Goal: Book appointment/travel/reservation

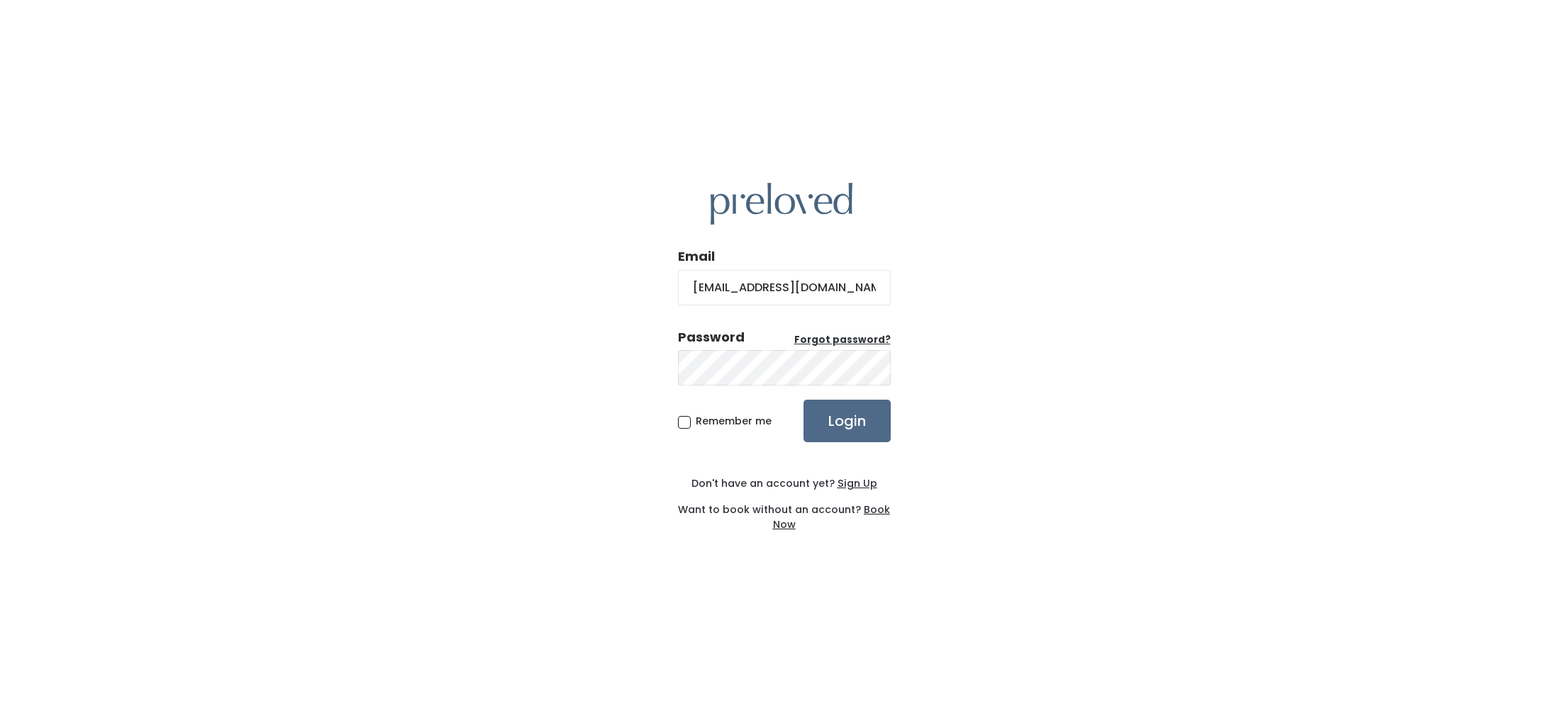
type input "mystrength14@yahoo.com"
click at [843, 427] on input "Login" at bounding box center [847, 421] width 87 height 43
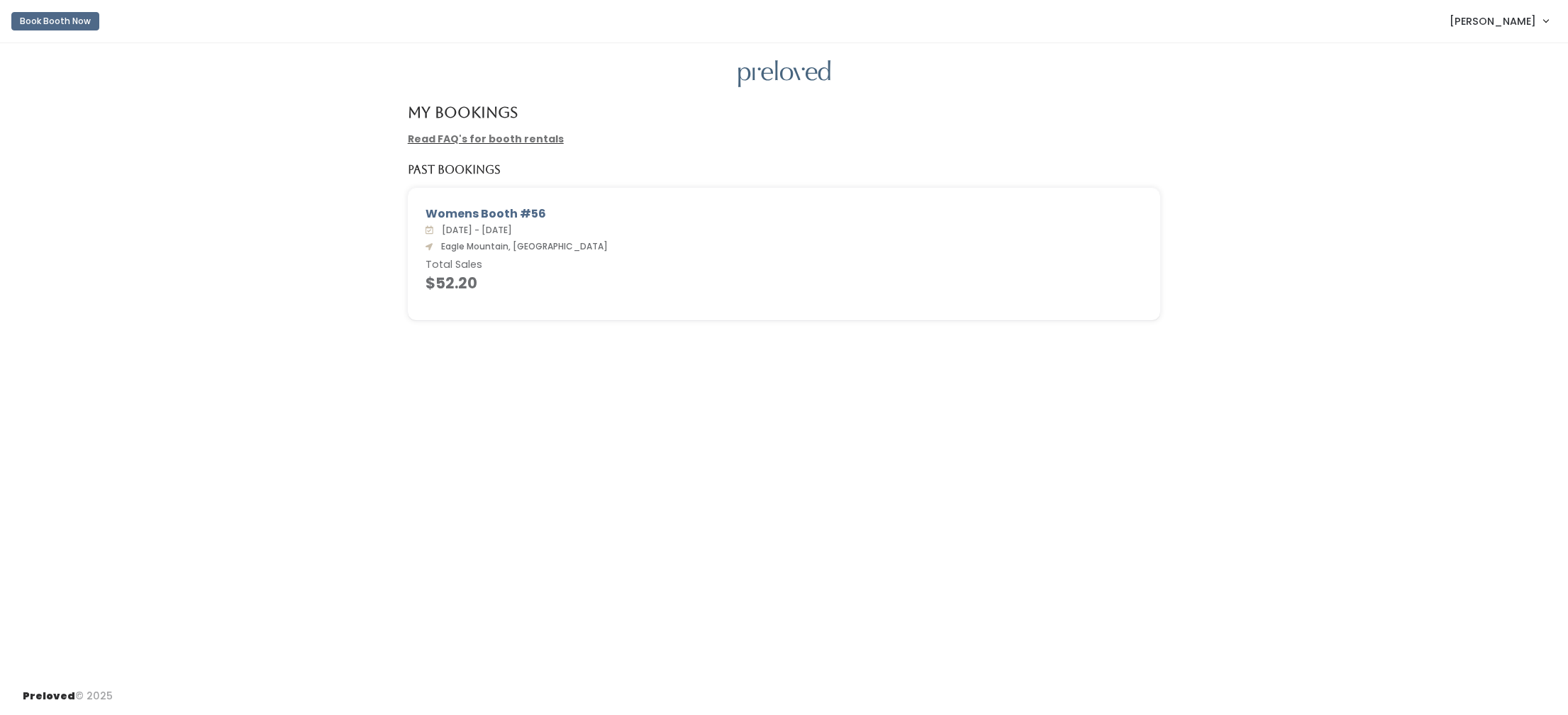
click at [65, 22] on button "Book Booth Now" at bounding box center [56, 22] width 88 height 19
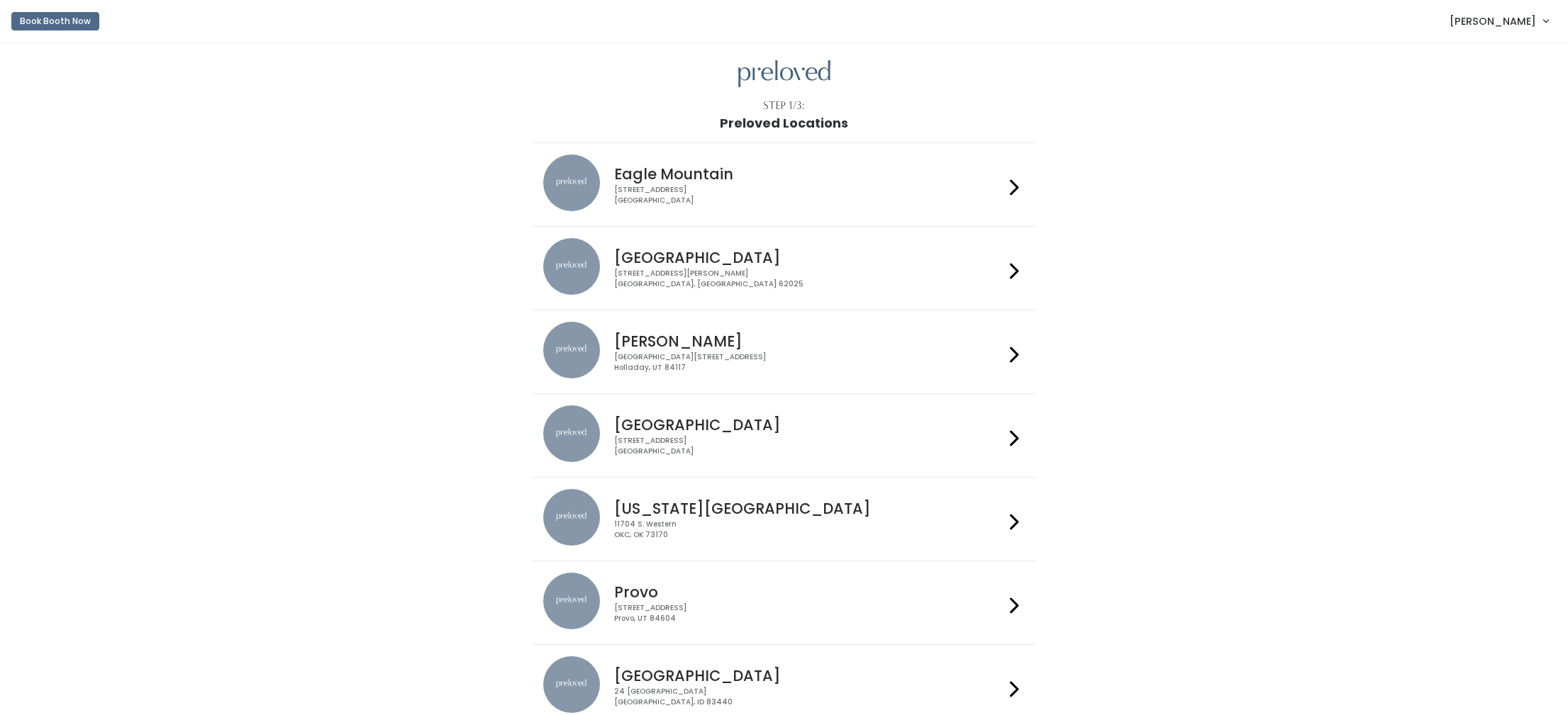
click at [667, 174] on h4 "Eagle Mountain" at bounding box center [809, 174] width 390 height 17
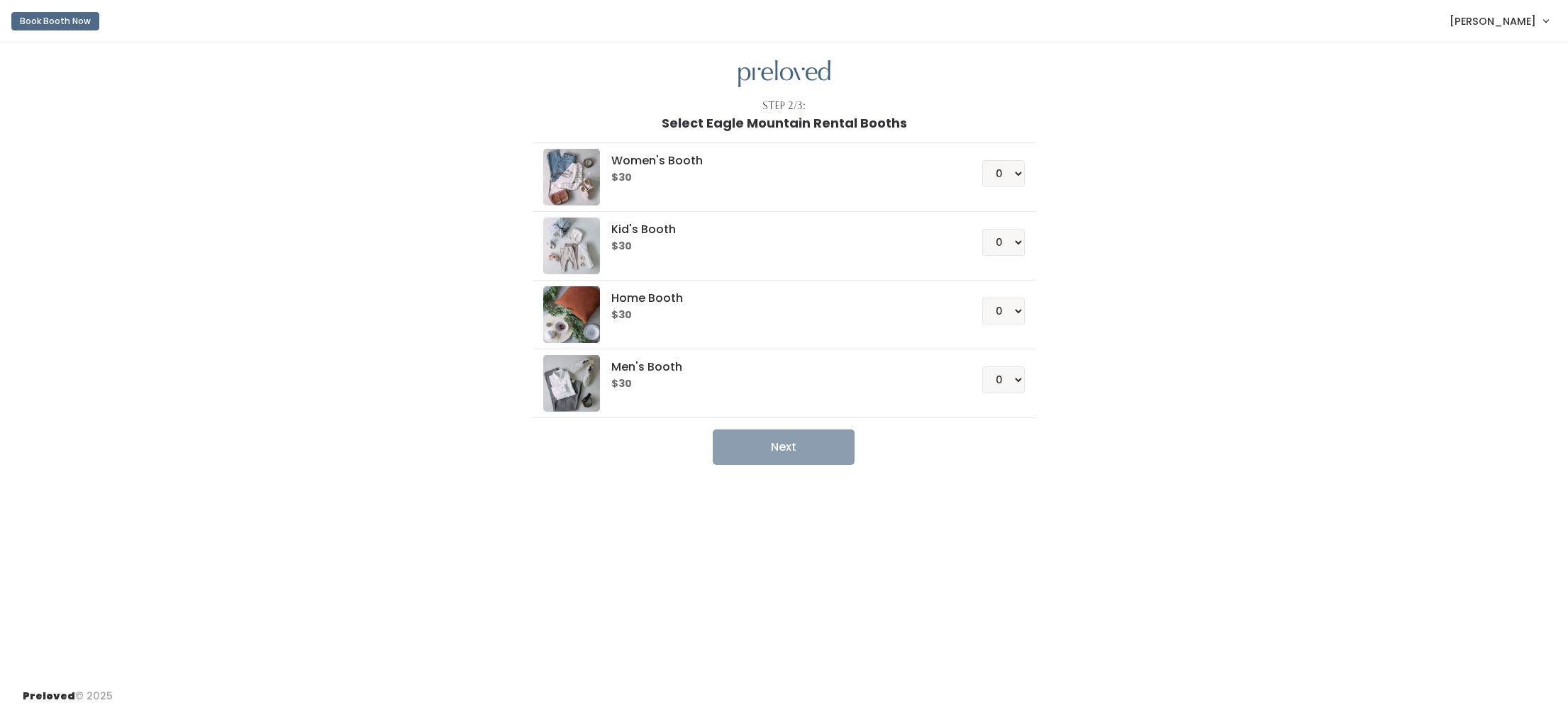
scroll to position [0, 1]
select select "1"
click at [754, 443] on button "Next" at bounding box center [783, 447] width 142 height 35
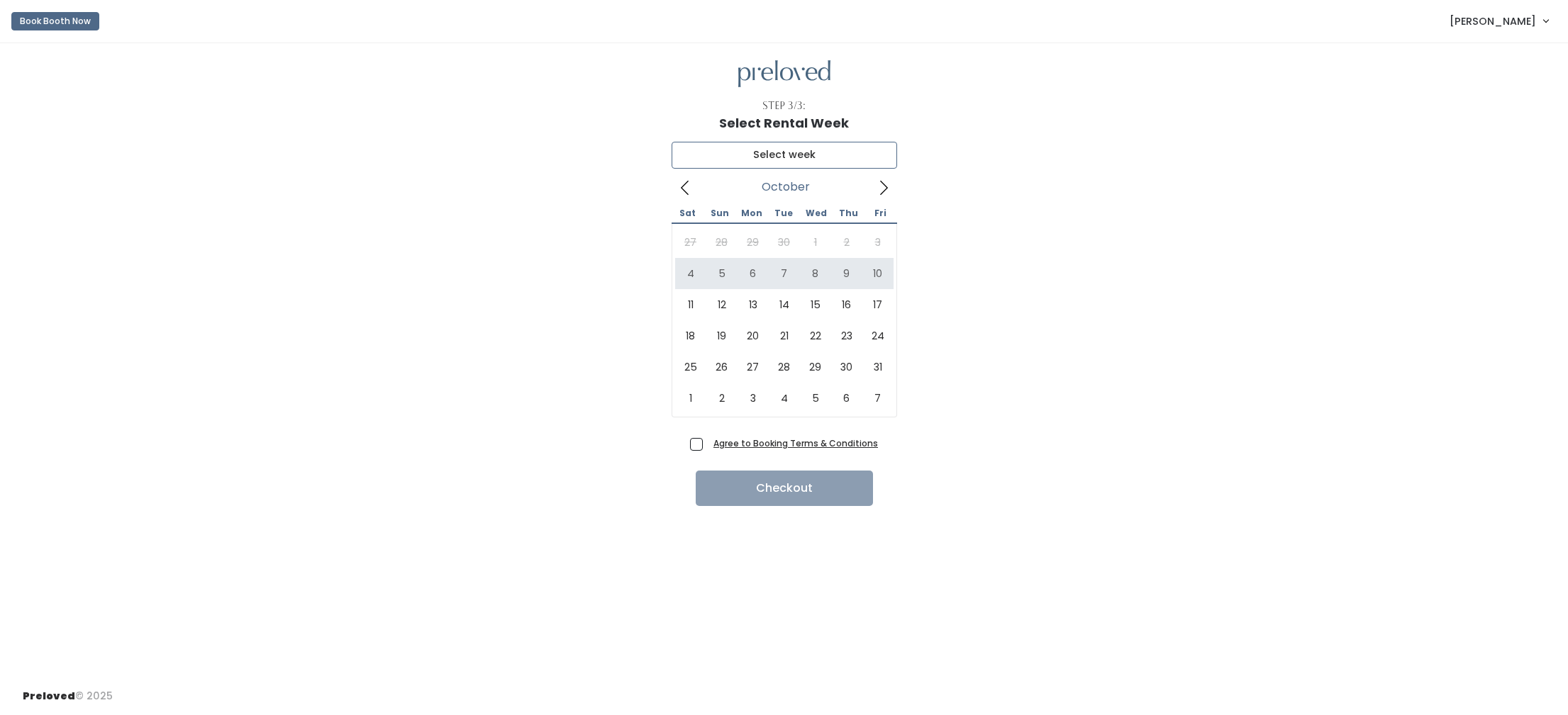
type input "October 4 to October 10"
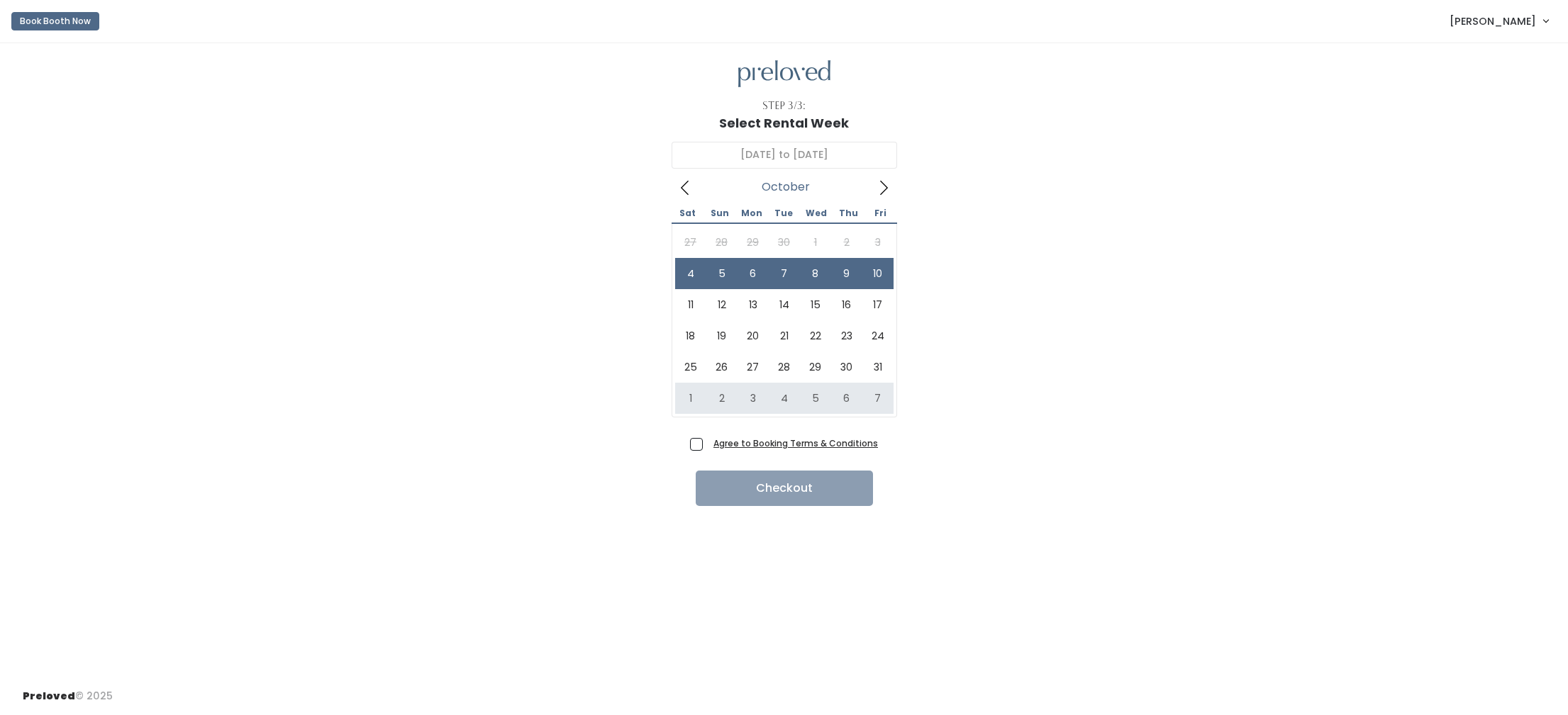
click at [708, 443] on span "Agree to Booking Terms & Conditions" at bounding box center [793, 443] width 170 height 14
click at [708, 443] on input "Agree to Booking Terms & Conditions" at bounding box center [712, 440] width 9 height 9
checkbox input "true"
click at [751, 489] on button "Checkout" at bounding box center [785, 488] width 177 height 35
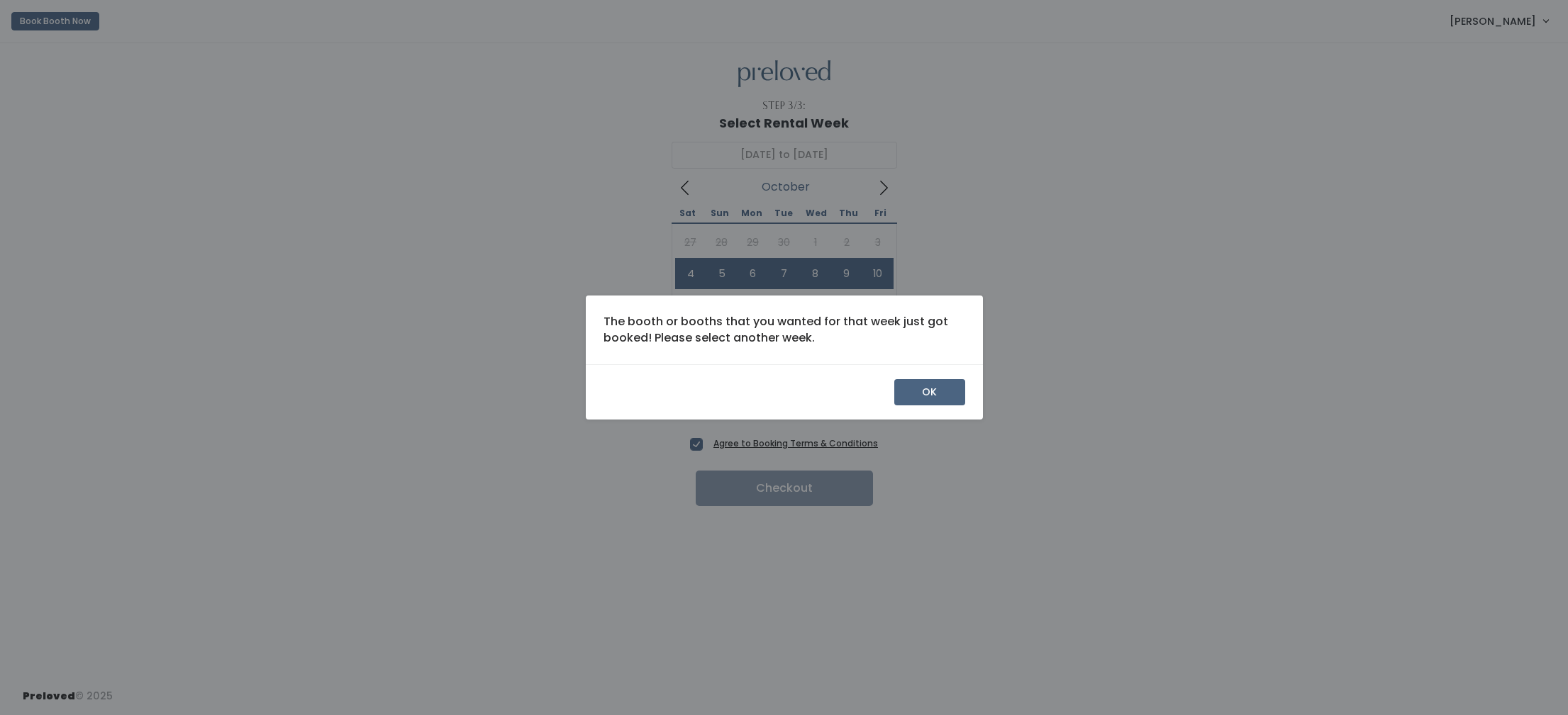
click at [928, 388] on button "OK" at bounding box center [930, 392] width 71 height 27
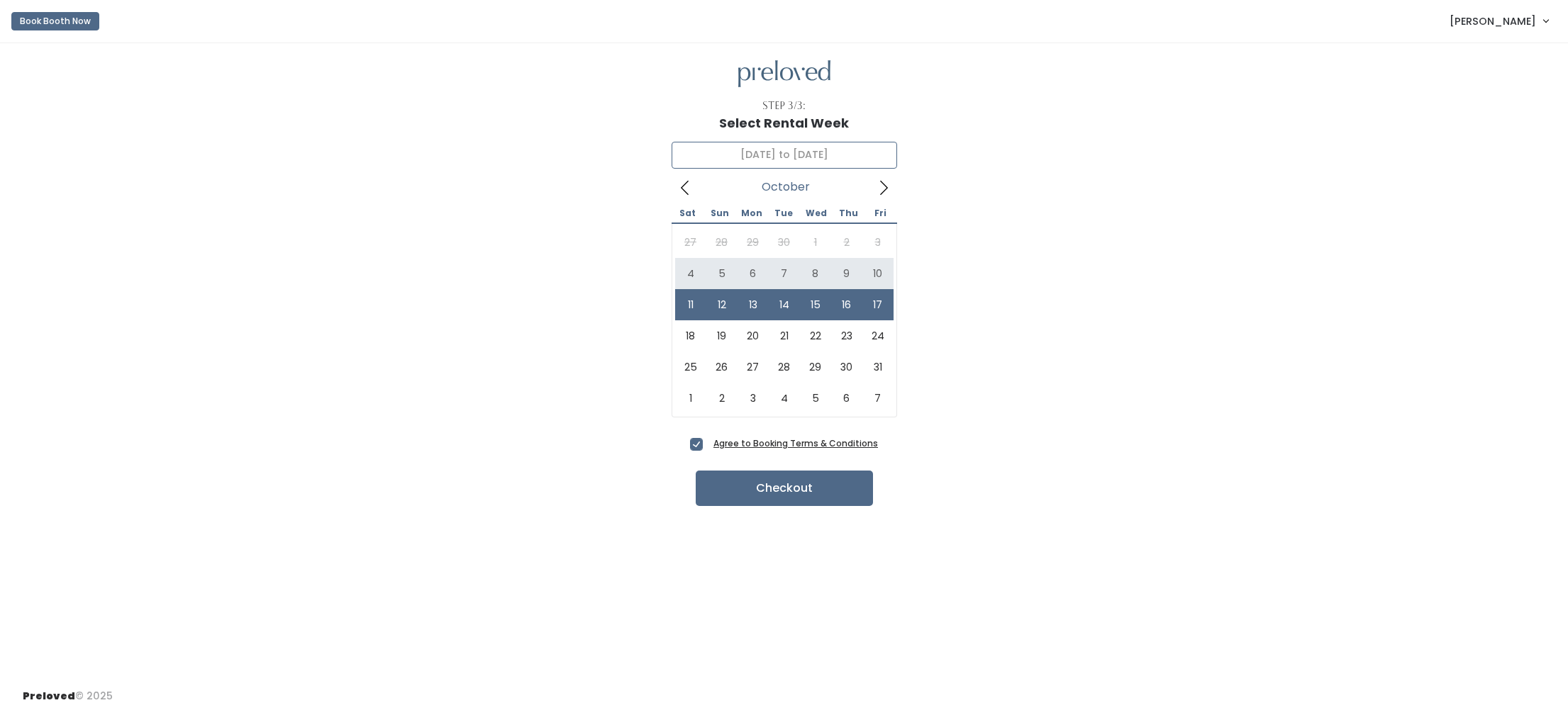
type input "October 4 to October 10"
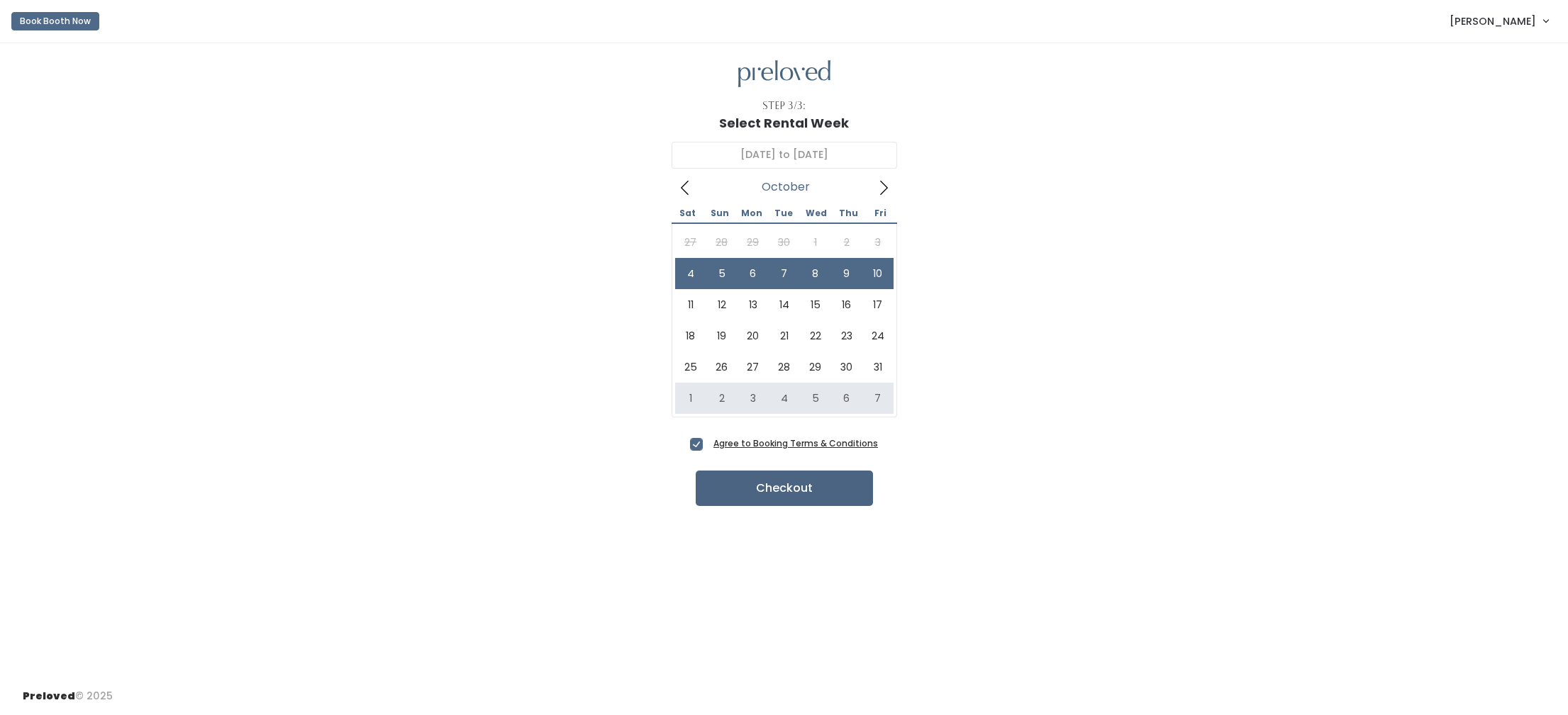
click at [781, 487] on button "Checkout" at bounding box center [785, 488] width 177 height 35
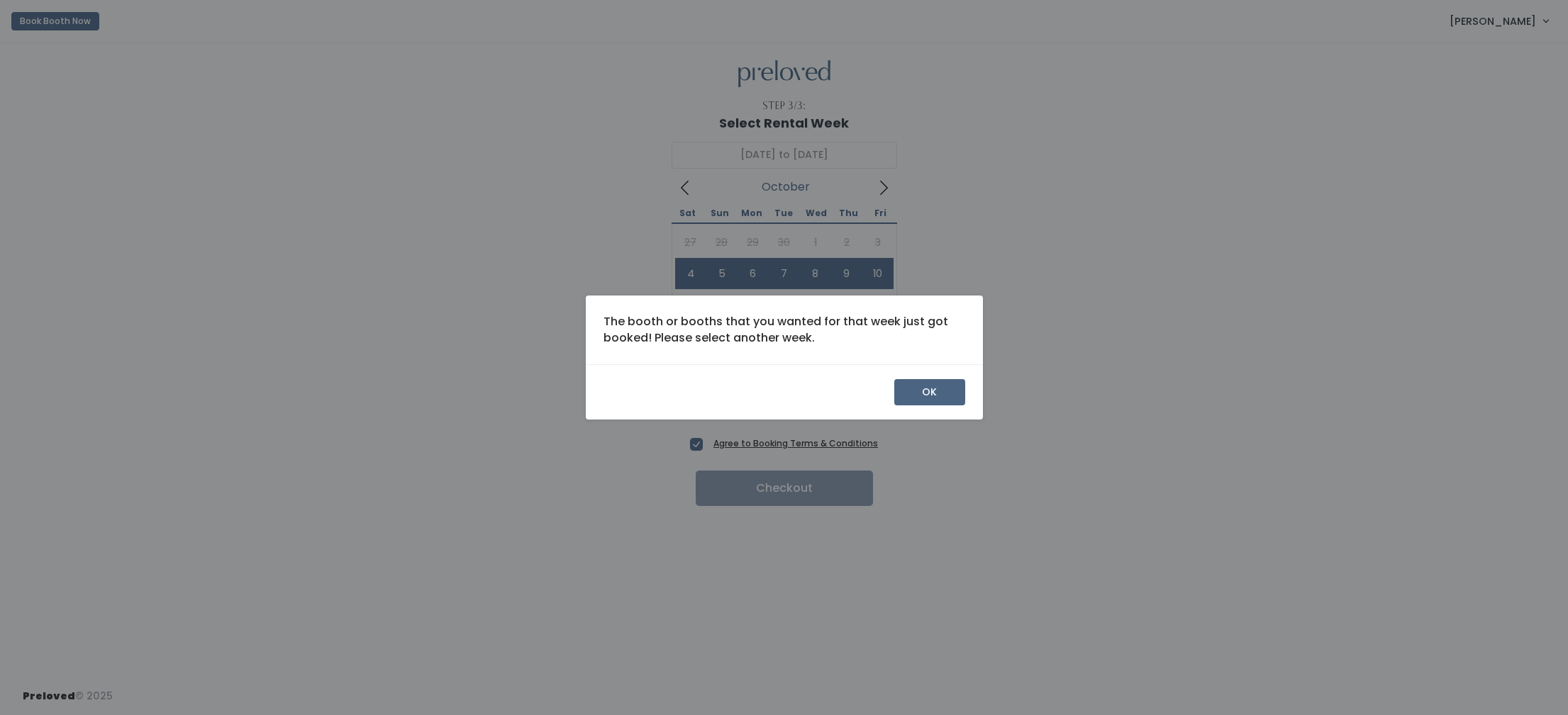
click at [917, 389] on button "OK" at bounding box center [930, 392] width 71 height 27
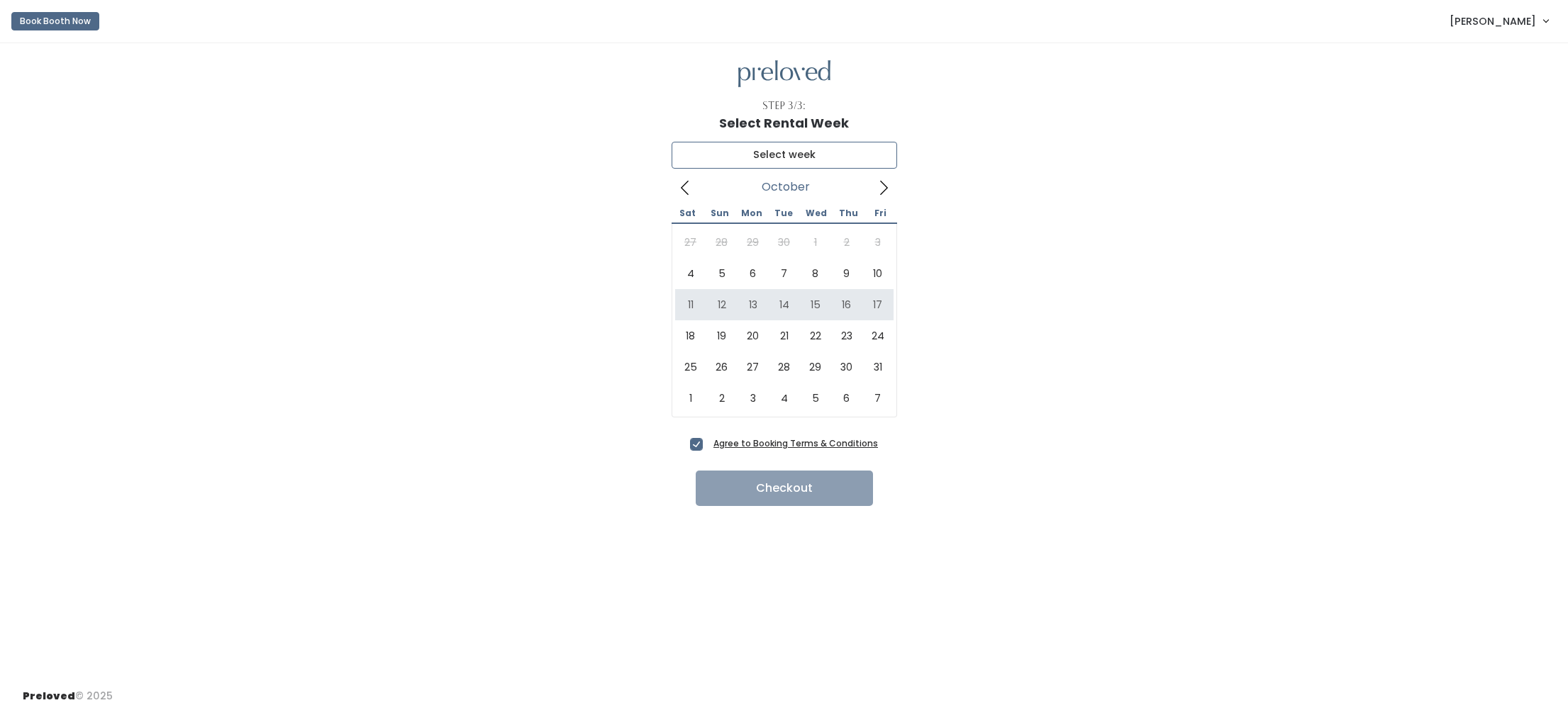
type input "October 11 to October 17"
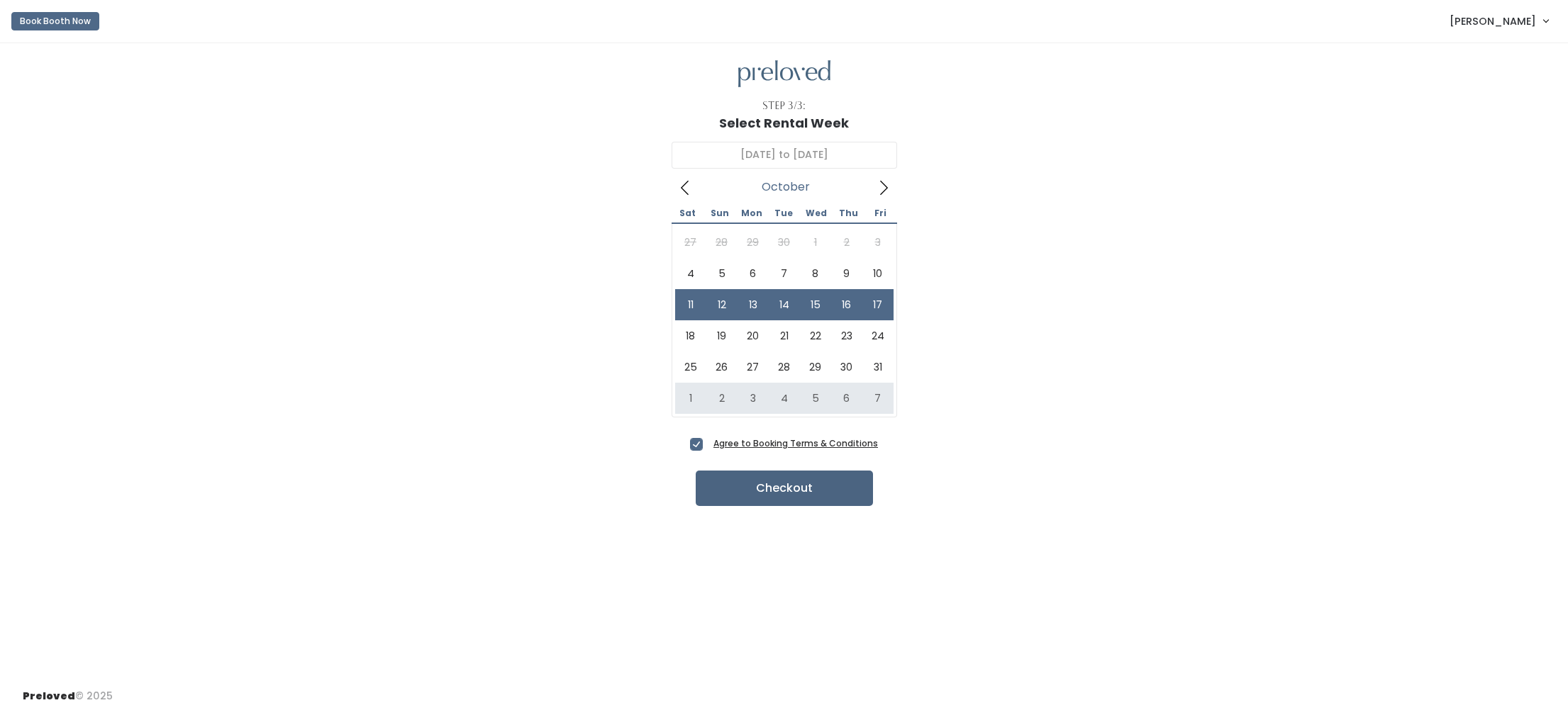
click at [781, 486] on button "Checkout" at bounding box center [785, 488] width 177 height 35
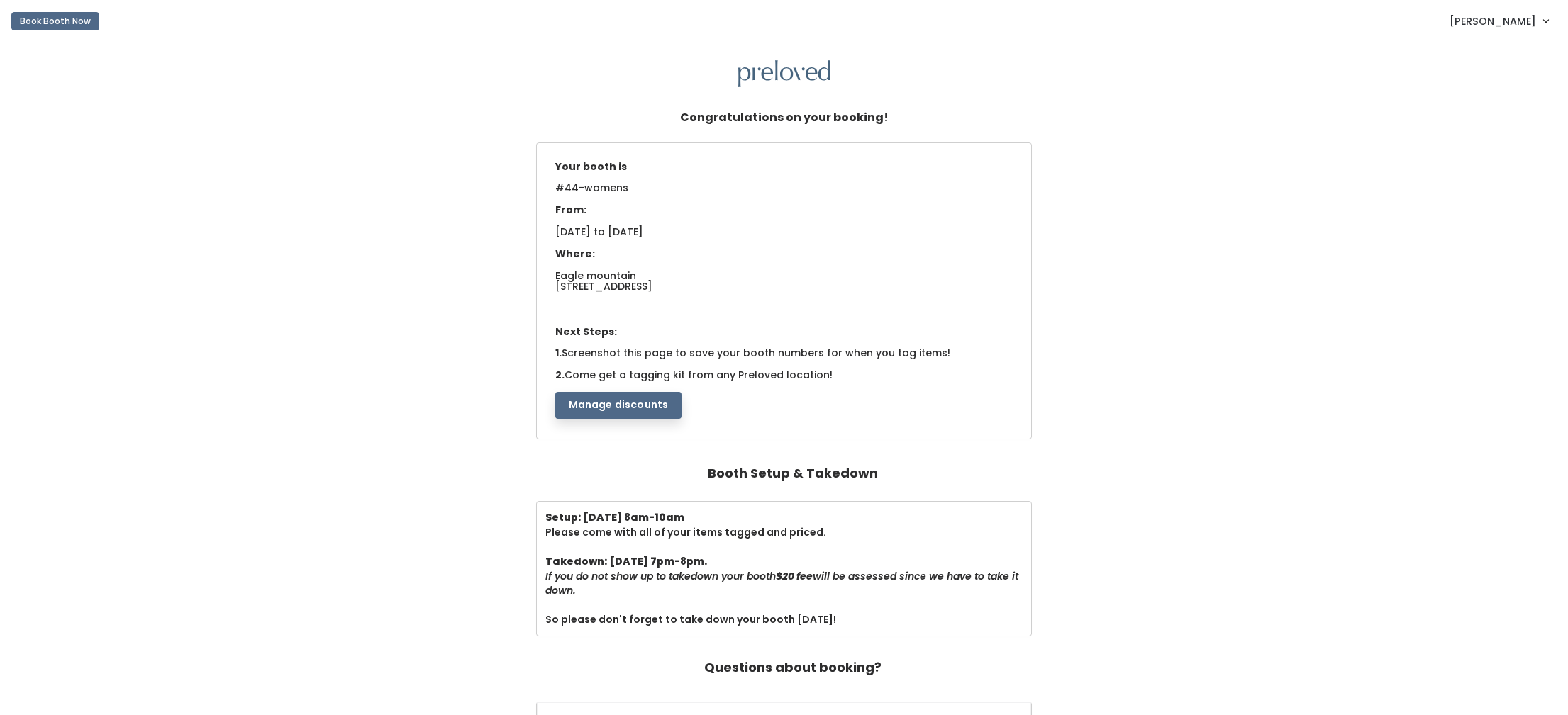
click at [627, 401] on button "Manage discounts" at bounding box center [619, 405] width 127 height 27
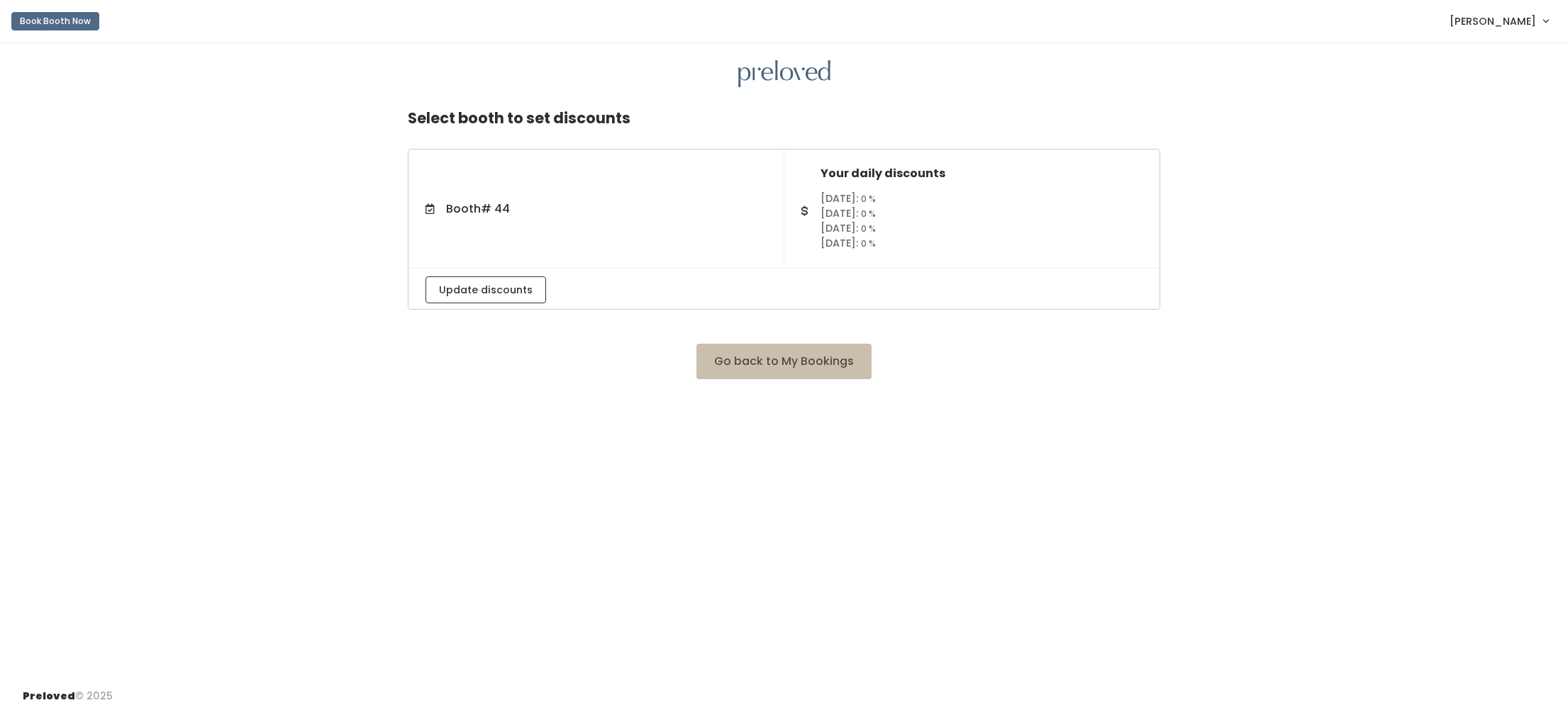
click at [1511, 22] on span "[PERSON_NAME]" at bounding box center [1493, 22] width 87 height 16
click at [1502, 120] on button "Logout" at bounding box center [1498, 118] width 127 height 25
